Goal: Information Seeking & Learning: Learn about a topic

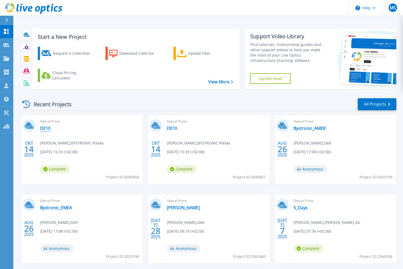
click at [47, 129] on link "DE10" at bounding box center [45, 128] width 10 height 5
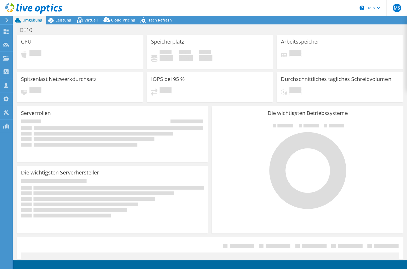
select select "USD"
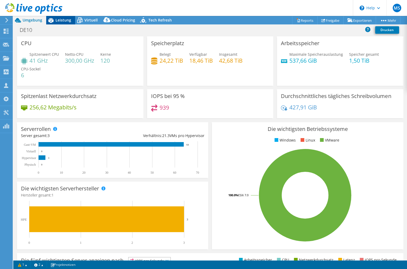
click at [64, 21] on span "Leistung" at bounding box center [63, 20] width 16 height 5
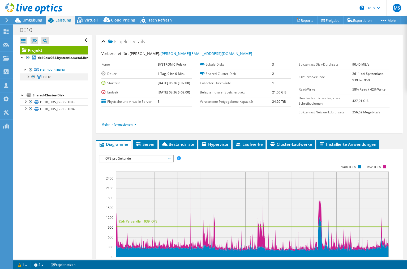
click at [27, 76] on div at bounding box center [27, 76] width 5 height 5
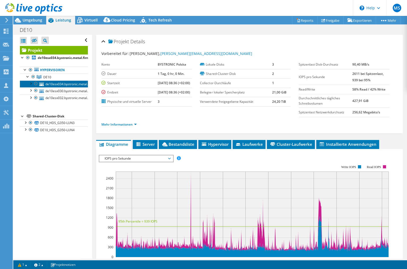
click at [58, 82] on link "de10esx034.bystronic.metal.firm" at bounding box center [54, 83] width 68 height 7
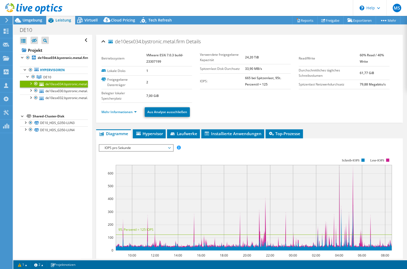
click at [195, 42] on span "Details" at bounding box center [193, 41] width 15 height 6
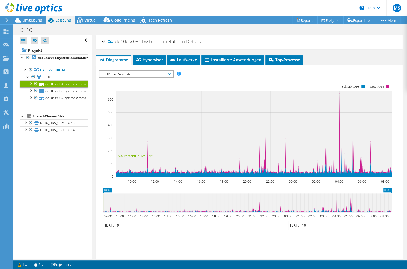
click at [195, 42] on span "Details" at bounding box center [193, 41] width 15 height 6
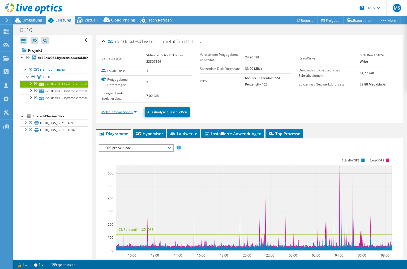
click at [119, 110] on link "Mehr Informationen" at bounding box center [118, 112] width 35 height 5
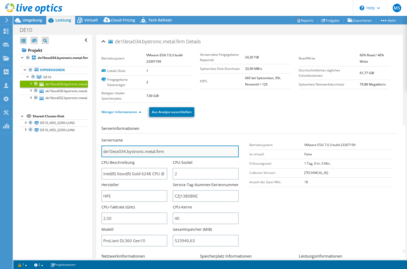
click at [177, 151] on input "de10esx034.bystronic.metal.firm" at bounding box center [169, 151] width 137 height 12
drag, startPoint x: 177, startPoint y: 150, endPoint x: 100, endPoint y: 152, distance: 77.2
click at [100, 152] on div "de10esx034.bystronic.metal.firm Details Betriebssystem VMware ESXi 7.0.3 build-…" at bounding box center [249, 211] width 307 height 352
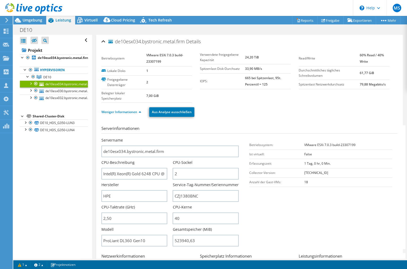
click at [269, 196] on section "Serverinformationen Servername de10esx034.bystronic.metal.firm CPU-Beschreibung…" at bounding box center [250, 187] width 299 height 124
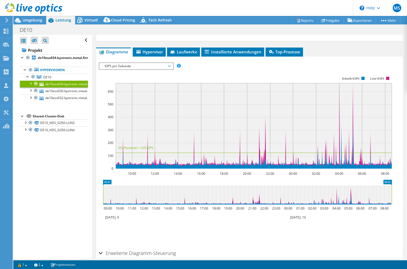
scroll to position [372, 0]
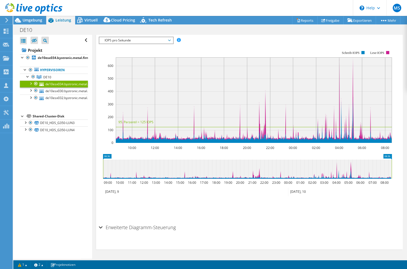
click at [70, 188] on div "Alle öffnen Alle schließen Ausgeschlossene Knoten verbergen Projektbaumfilter" at bounding box center [52, 147] width 79 height 224
click at [28, 21] on span "Umgebung" at bounding box center [33, 20] width 20 height 5
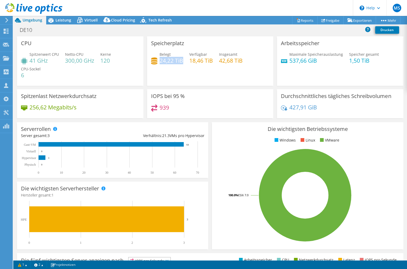
drag, startPoint x: 158, startPoint y: 61, endPoint x: 180, endPoint y: 61, distance: 22.0
click at [180, 61] on h4 "24,22 TiB" at bounding box center [171, 61] width 24 height 6
click at [196, 92] on div "IOPS bei 95 % 939" at bounding box center [210, 103] width 126 height 29
click at [66, 21] on span "Leistung" at bounding box center [63, 20] width 16 height 5
